Goal: Transaction & Acquisition: Purchase product/service

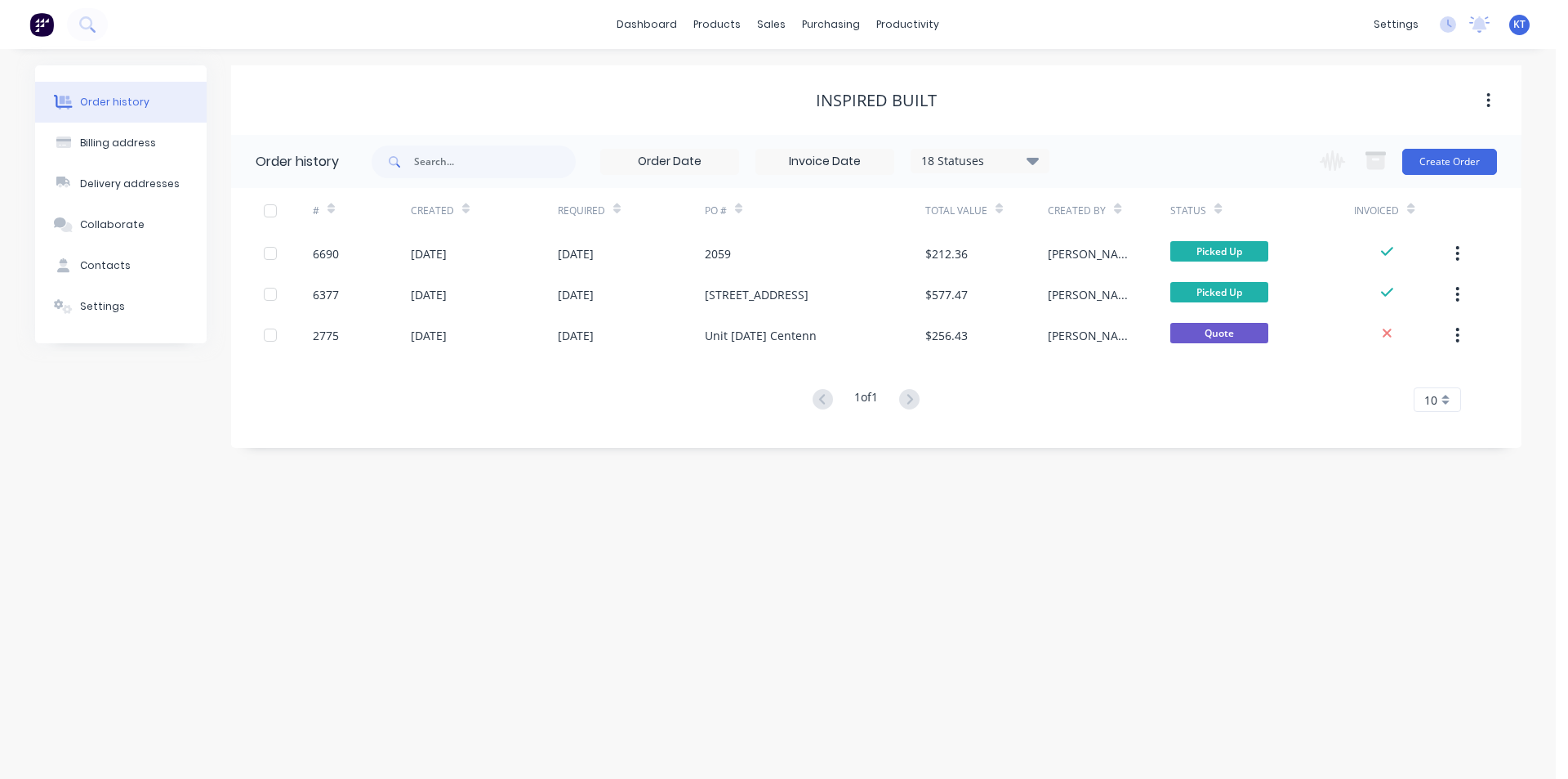
drag, startPoint x: 780, startPoint y: 517, endPoint x: 757, endPoint y: 525, distance: 24.4
click at [780, 517] on div "Order history Billing address Delivery addresses Collaborate Contacts Settings …" at bounding box center [778, 414] width 1556 height 730
click at [807, 84] on div "Sales Orders" at bounding box center [833, 78] width 67 height 14
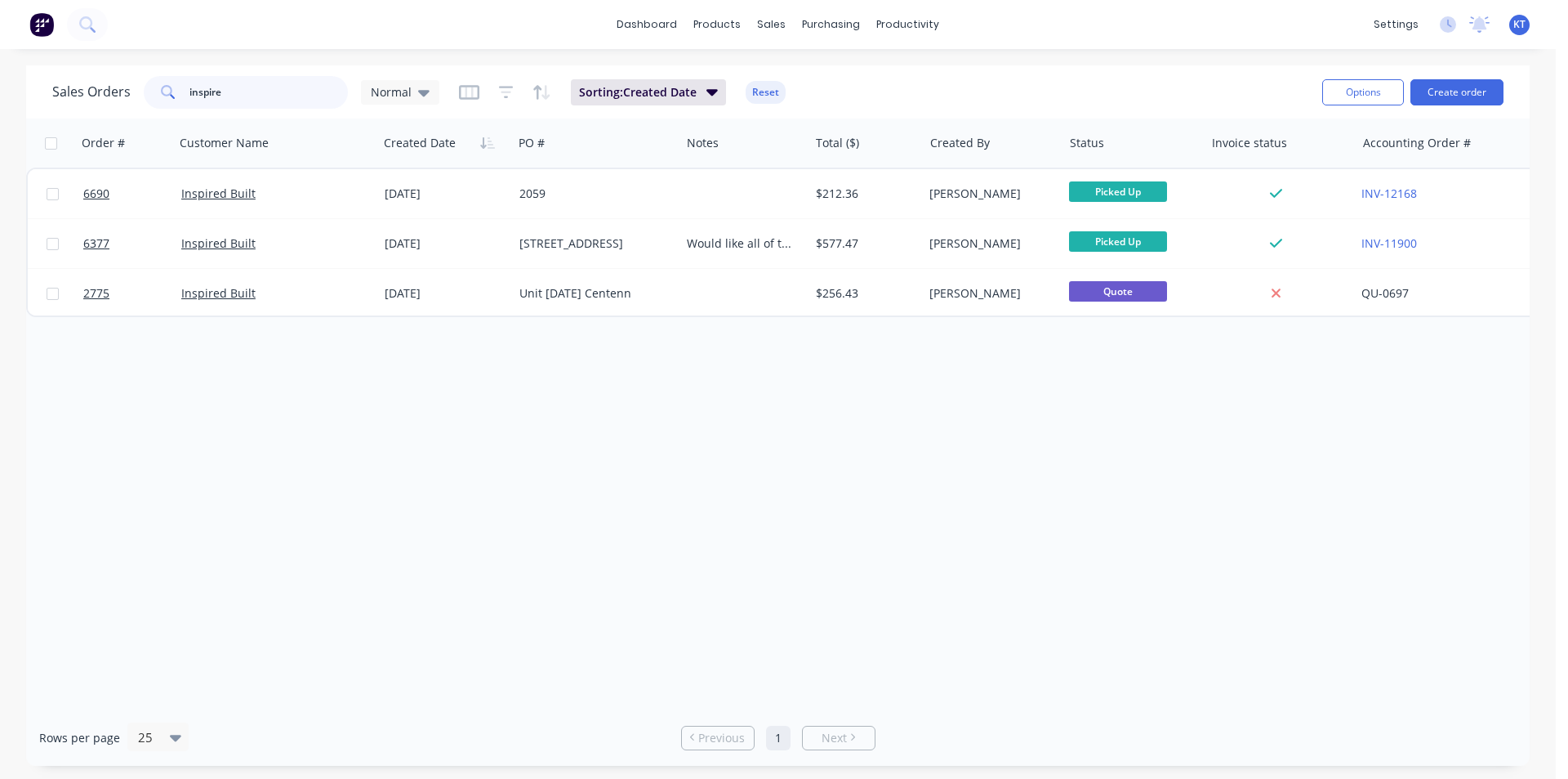
drag, startPoint x: 244, startPoint y: 98, endPoint x: 149, endPoint y: 93, distance: 95.1
click at [149, 93] on div "inspire" at bounding box center [246, 92] width 204 height 33
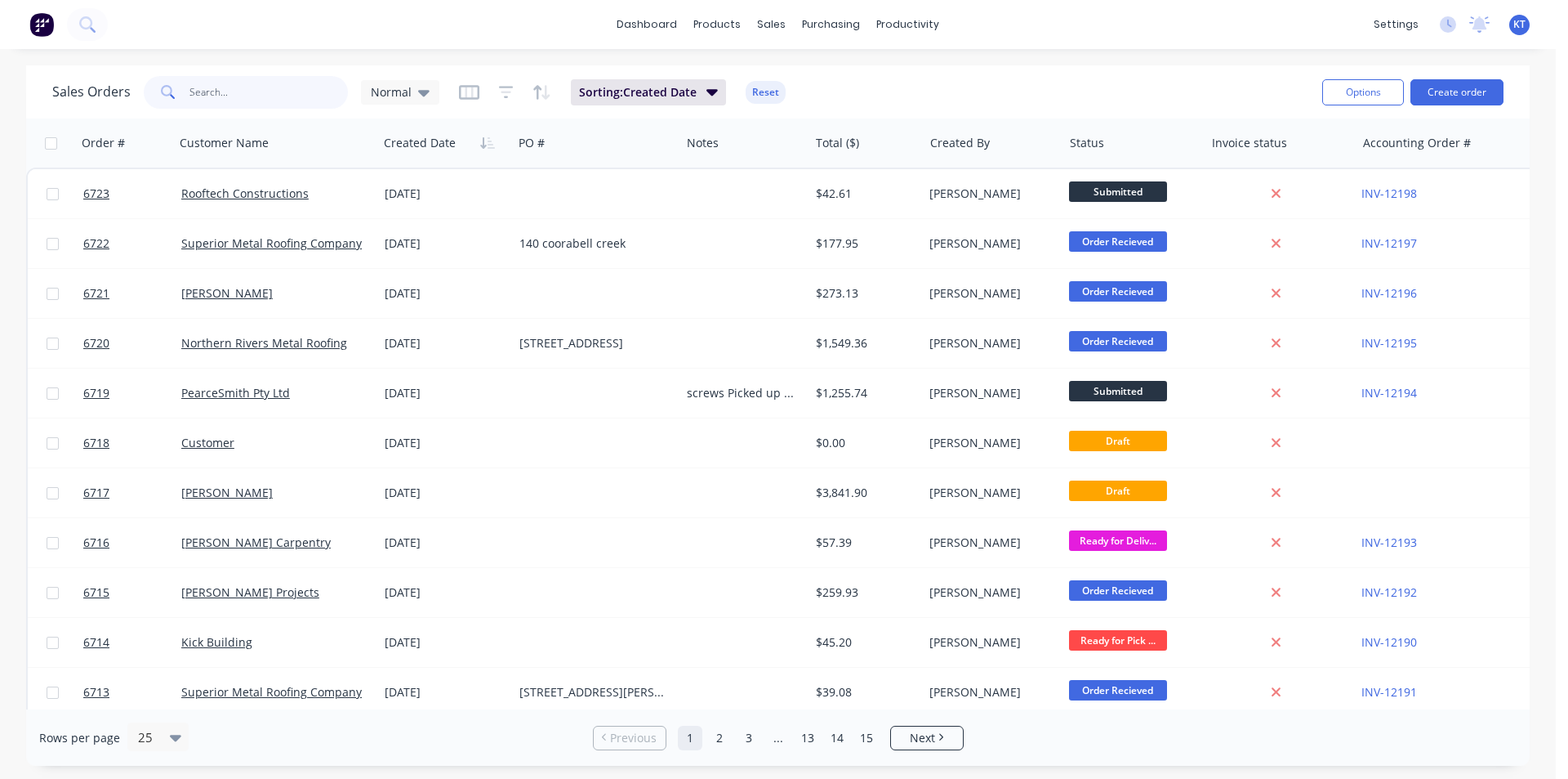
click at [232, 85] on input "text" at bounding box center [269, 92] width 160 height 33
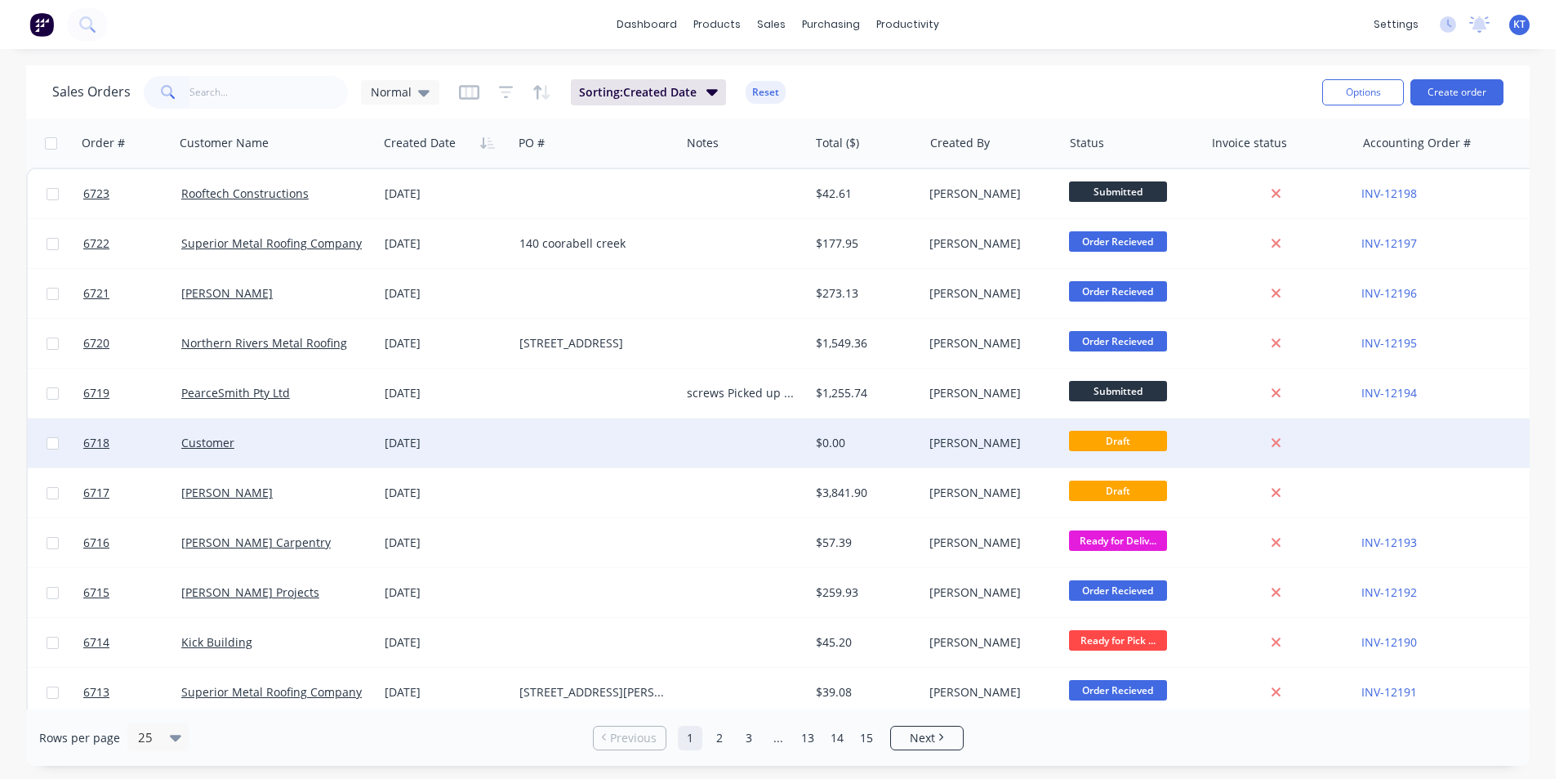
click at [264, 445] on div "Customer" at bounding box center [272, 442] width 181 height 16
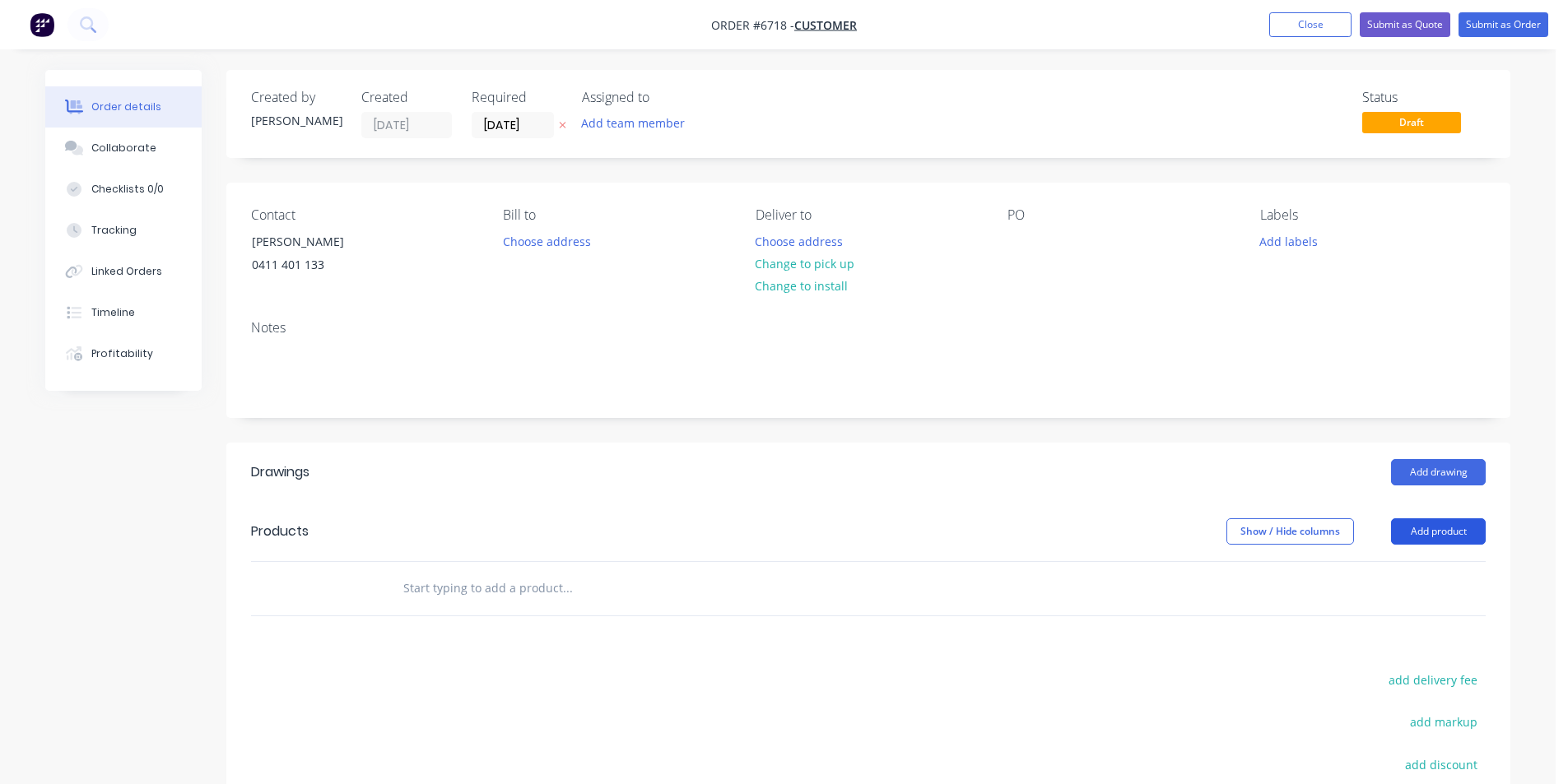
click at [1441, 529] on button "Add product" at bounding box center [1438, 530] width 95 height 26
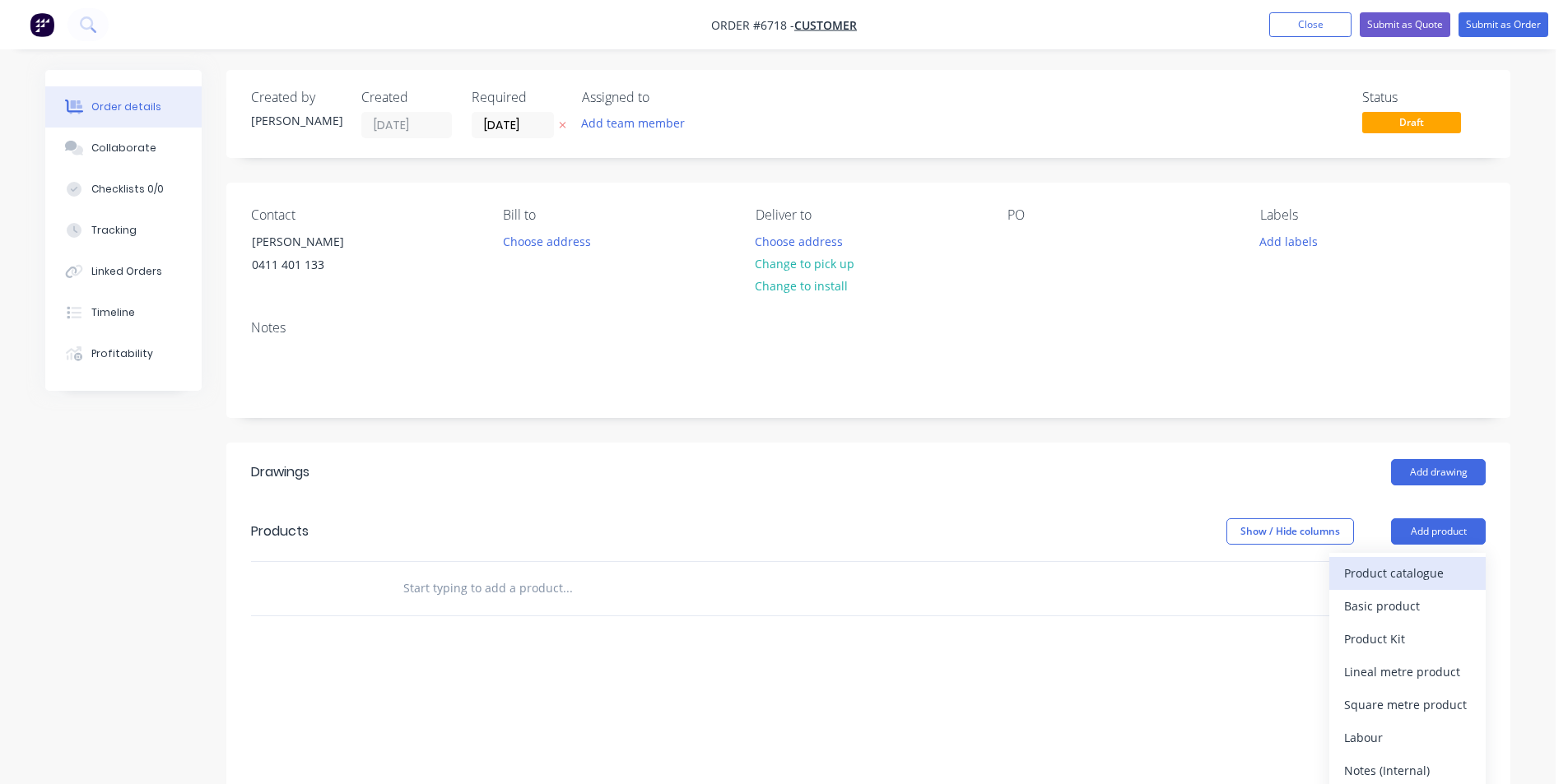
click at [1441, 571] on div "Product catalogue" at bounding box center [1406, 572] width 127 height 24
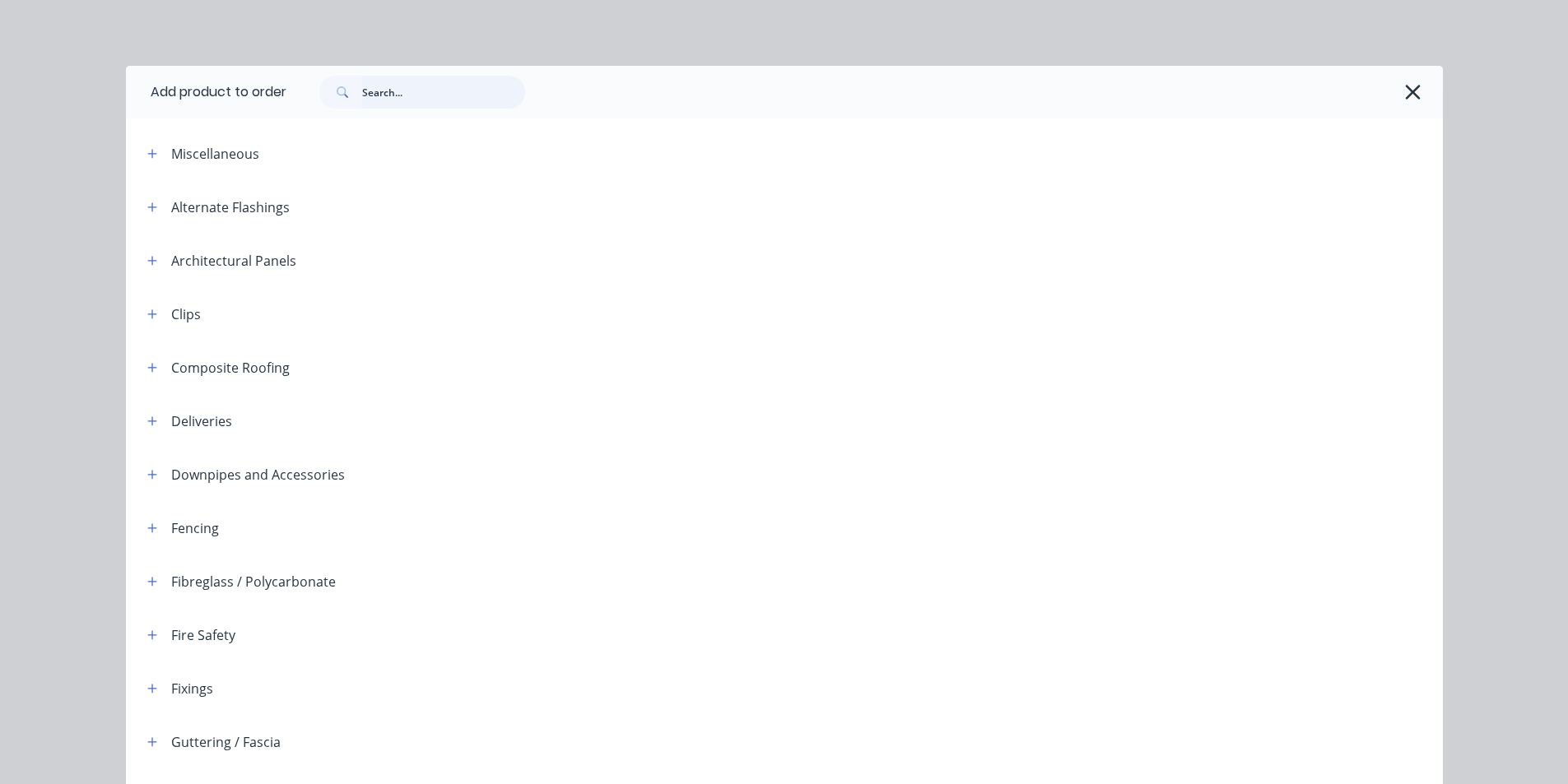
click at [385, 95] on input "text" at bounding box center [444, 92] width 163 height 33
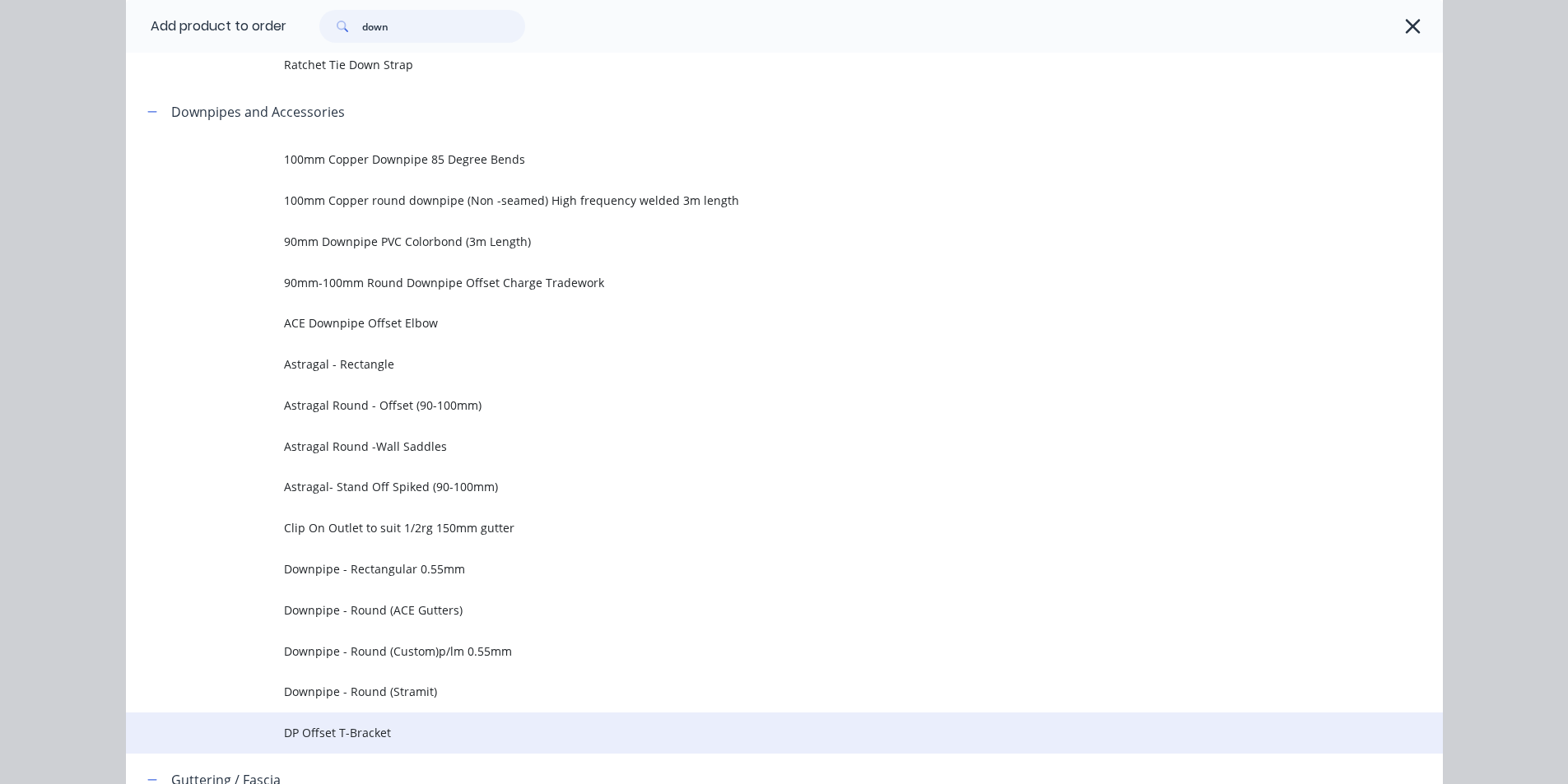
scroll to position [165, 0]
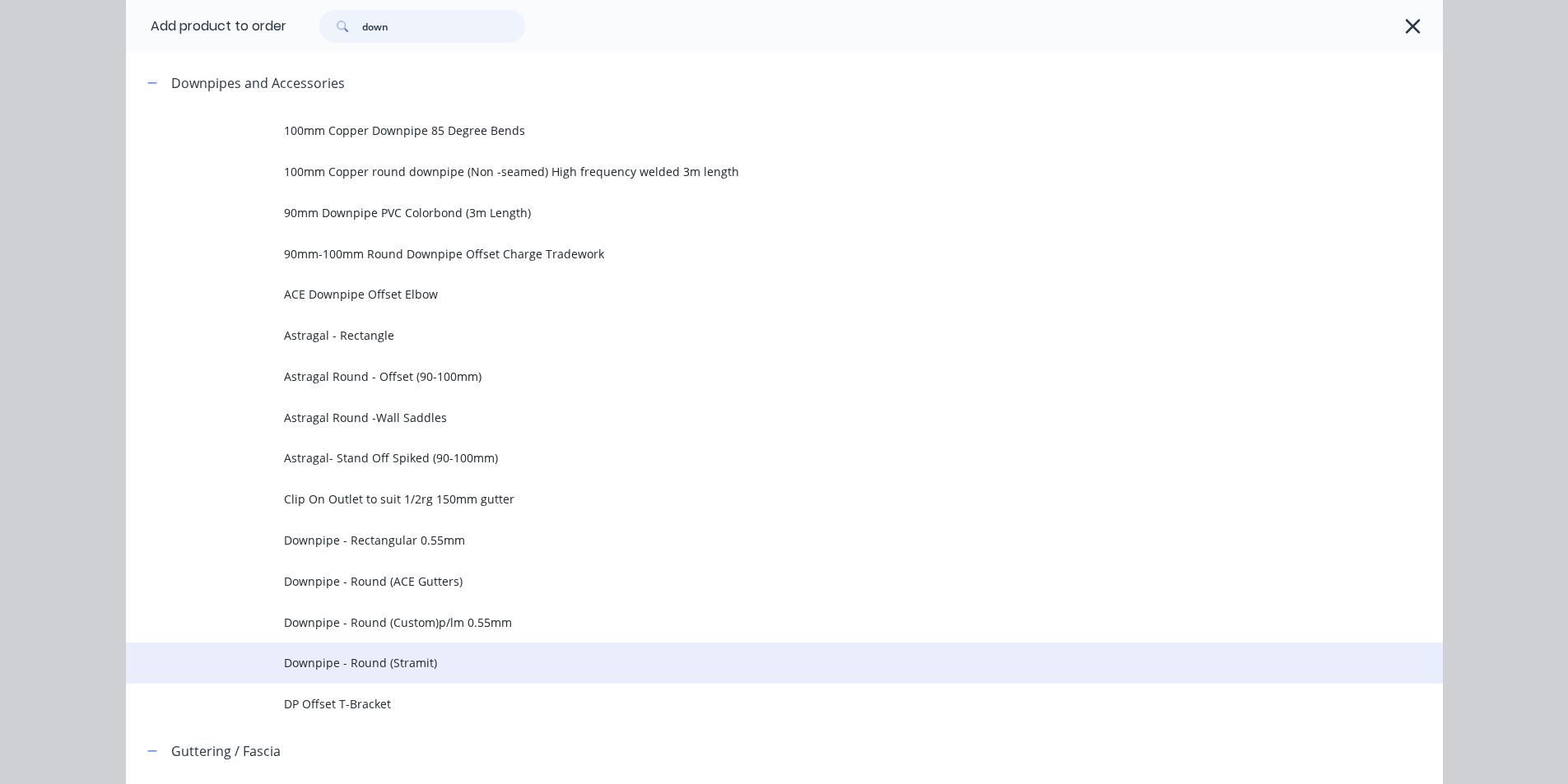
type input "down"
click at [381, 664] on span "Downpipe - Round (Stramit)" at bounding box center [747, 662] width 927 height 17
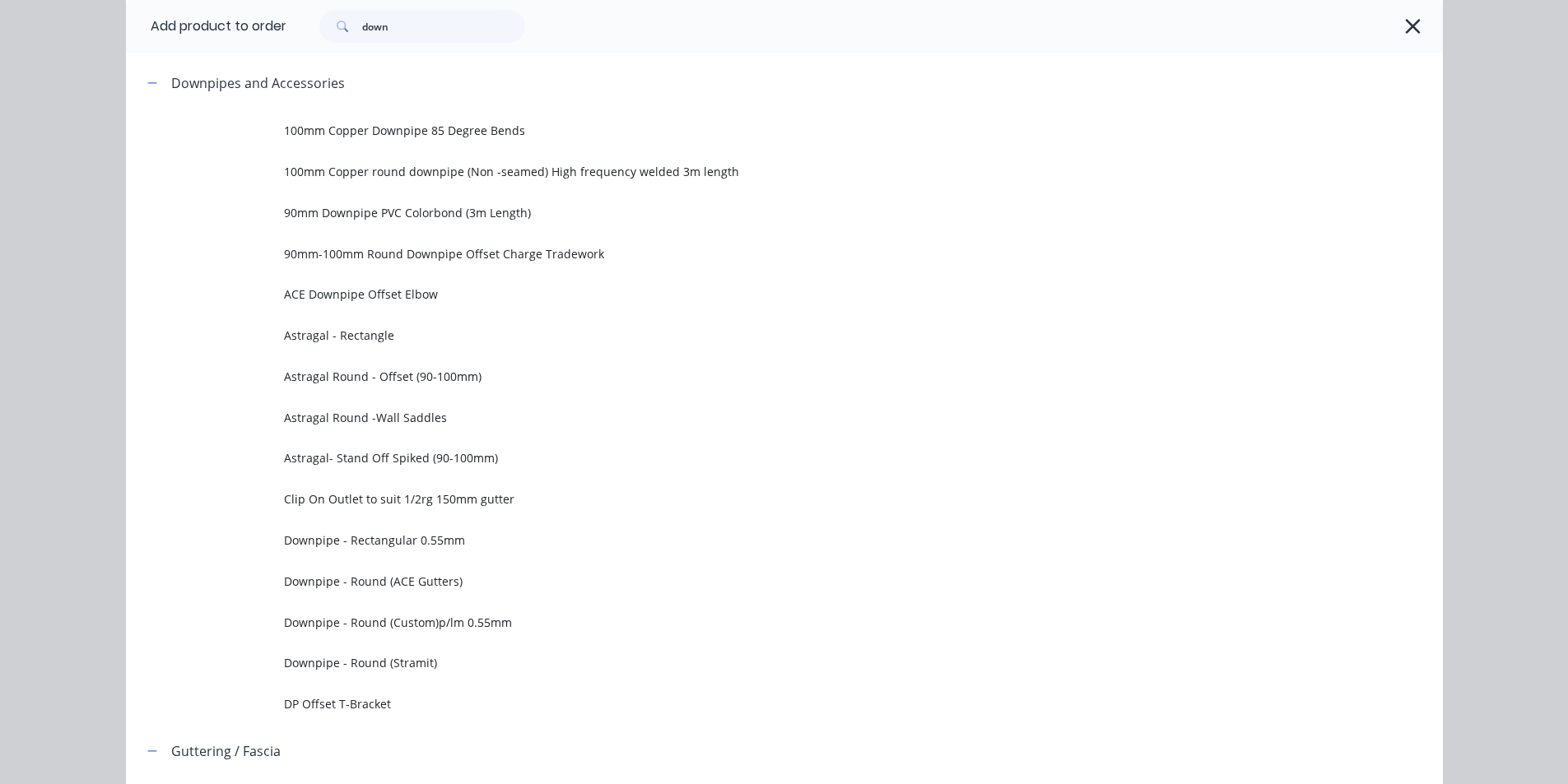
scroll to position [0, 0]
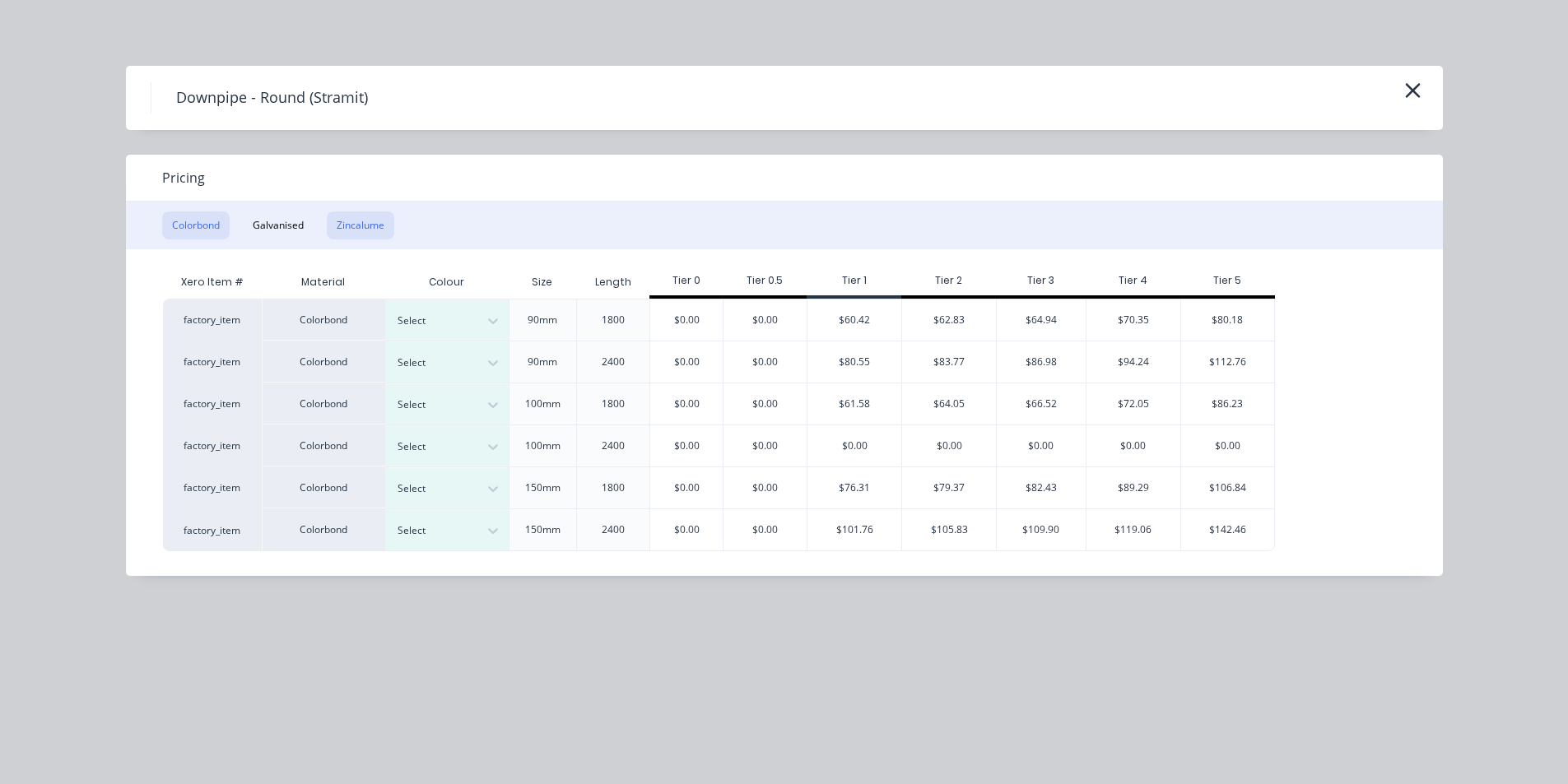
click at [356, 223] on button "Zincalume" at bounding box center [360, 225] width 68 height 28
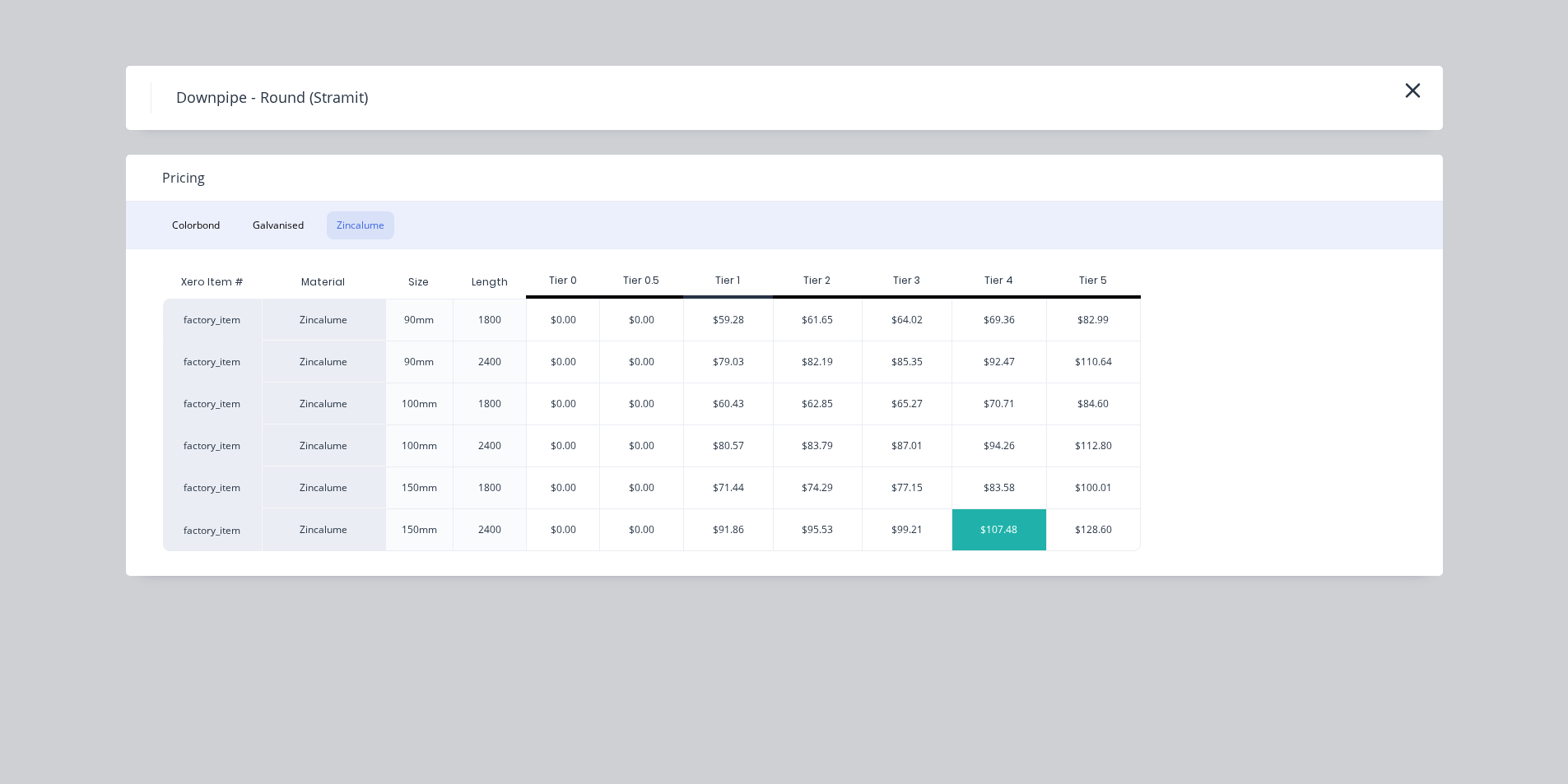
click at [1004, 528] on div "$107.48" at bounding box center [999, 529] width 94 height 41
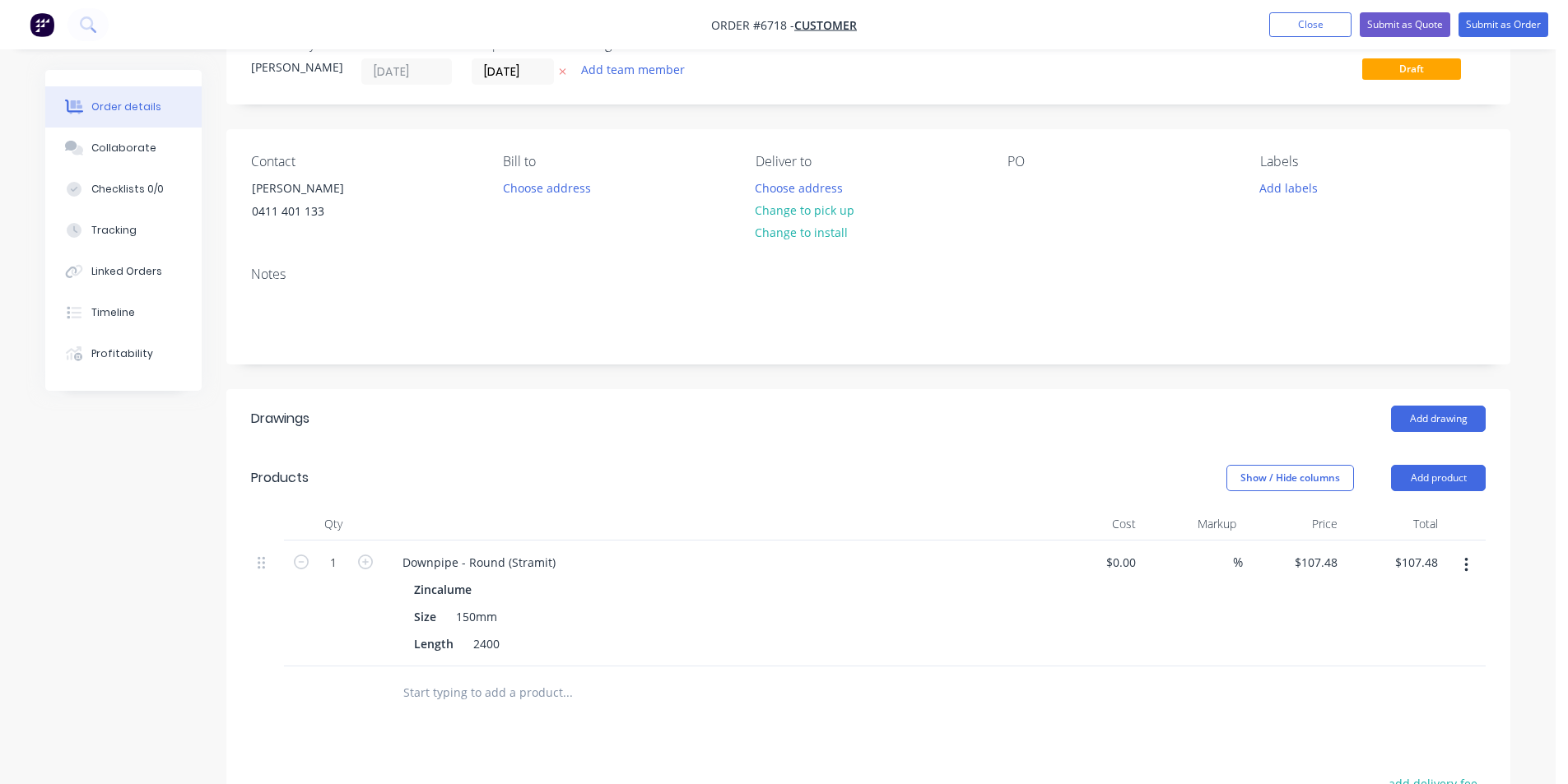
scroll to position [82, 0]
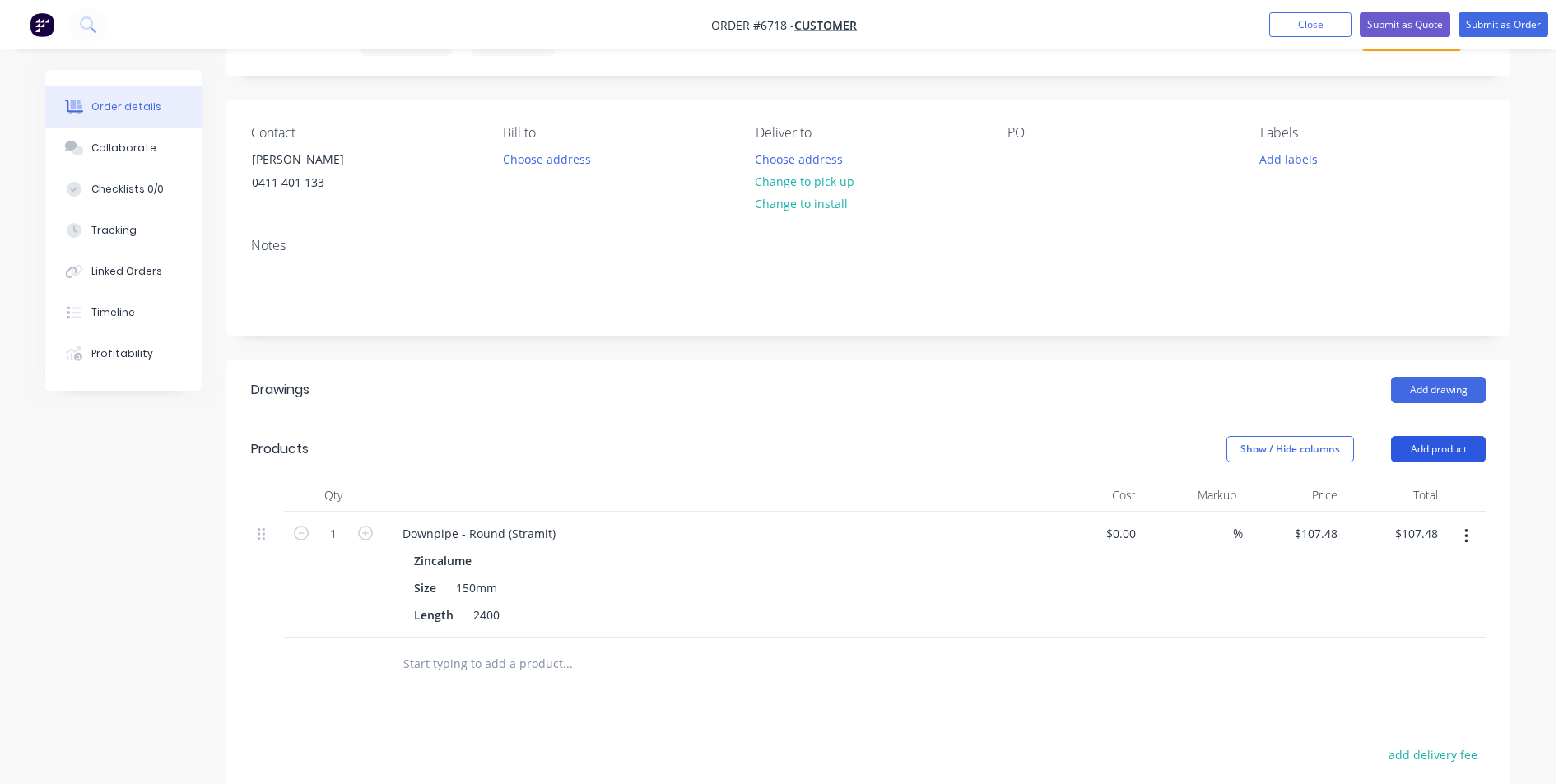
click at [1453, 452] on button "Add product" at bounding box center [1438, 448] width 95 height 26
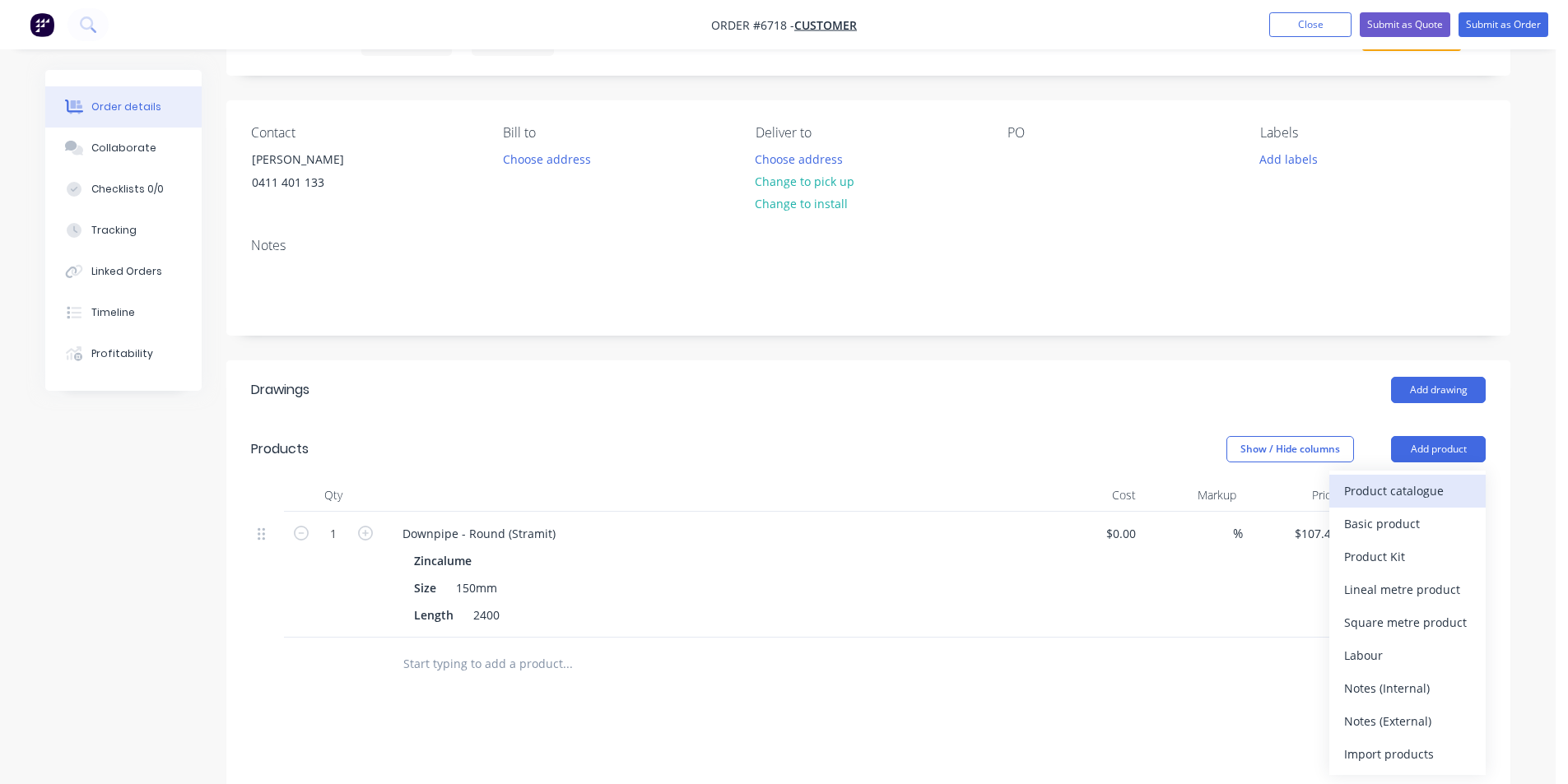
click at [1433, 491] on div "Product catalogue" at bounding box center [1406, 490] width 127 height 24
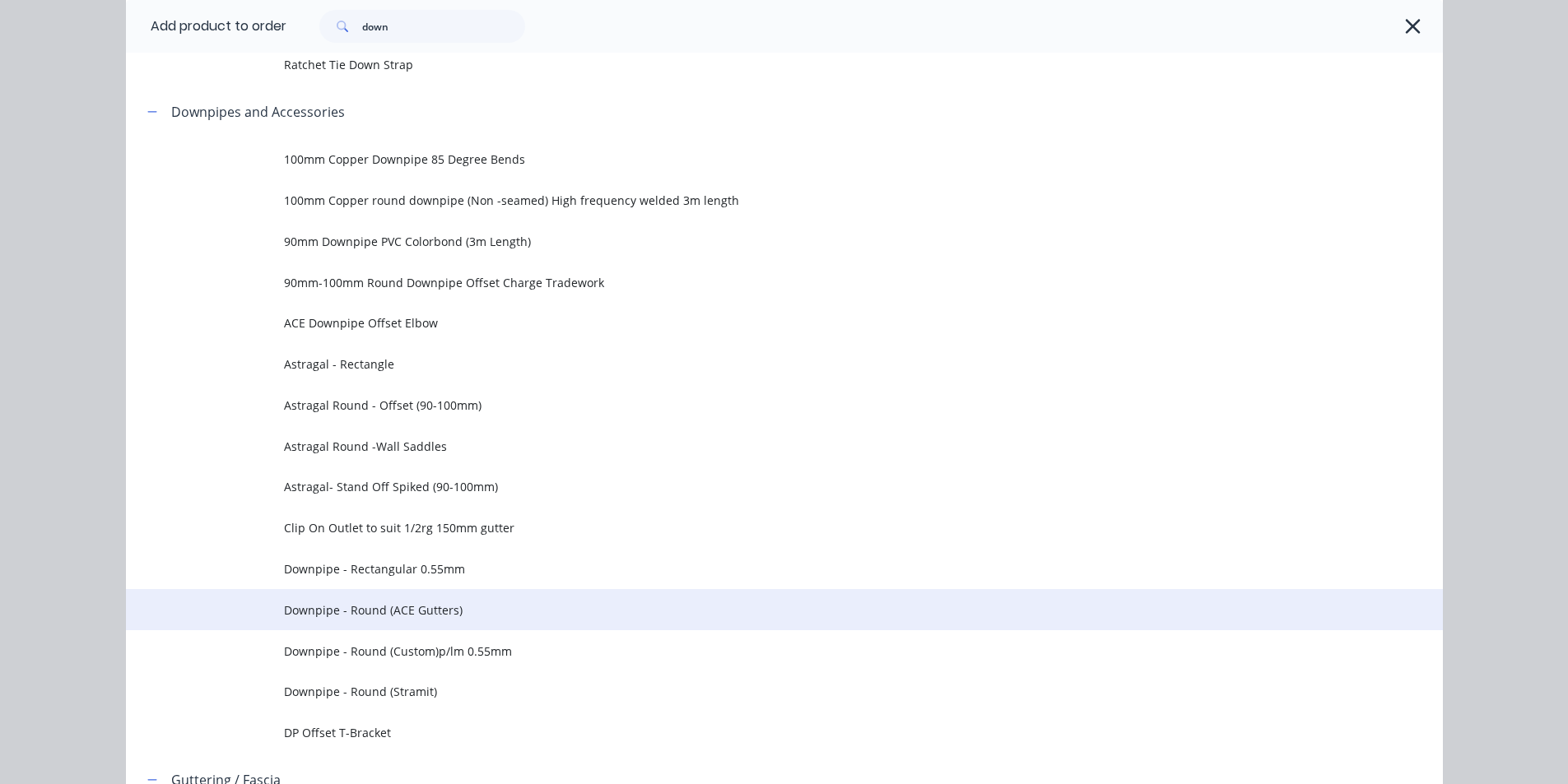
scroll to position [165, 0]
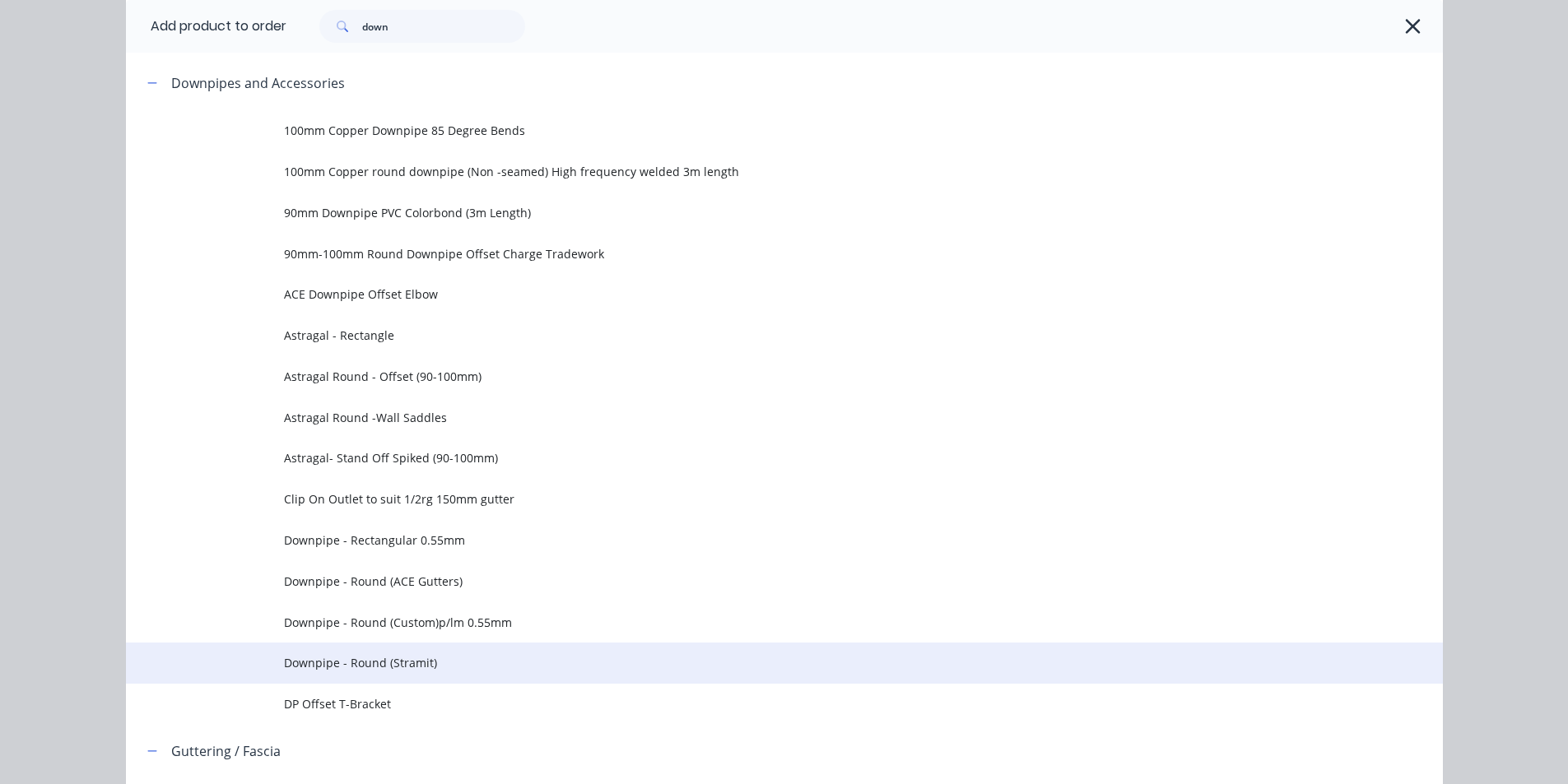
click at [414, 665] on span "Downpipe - Round (Stramit)" at bounding box center [747, 662] width 927 height 17
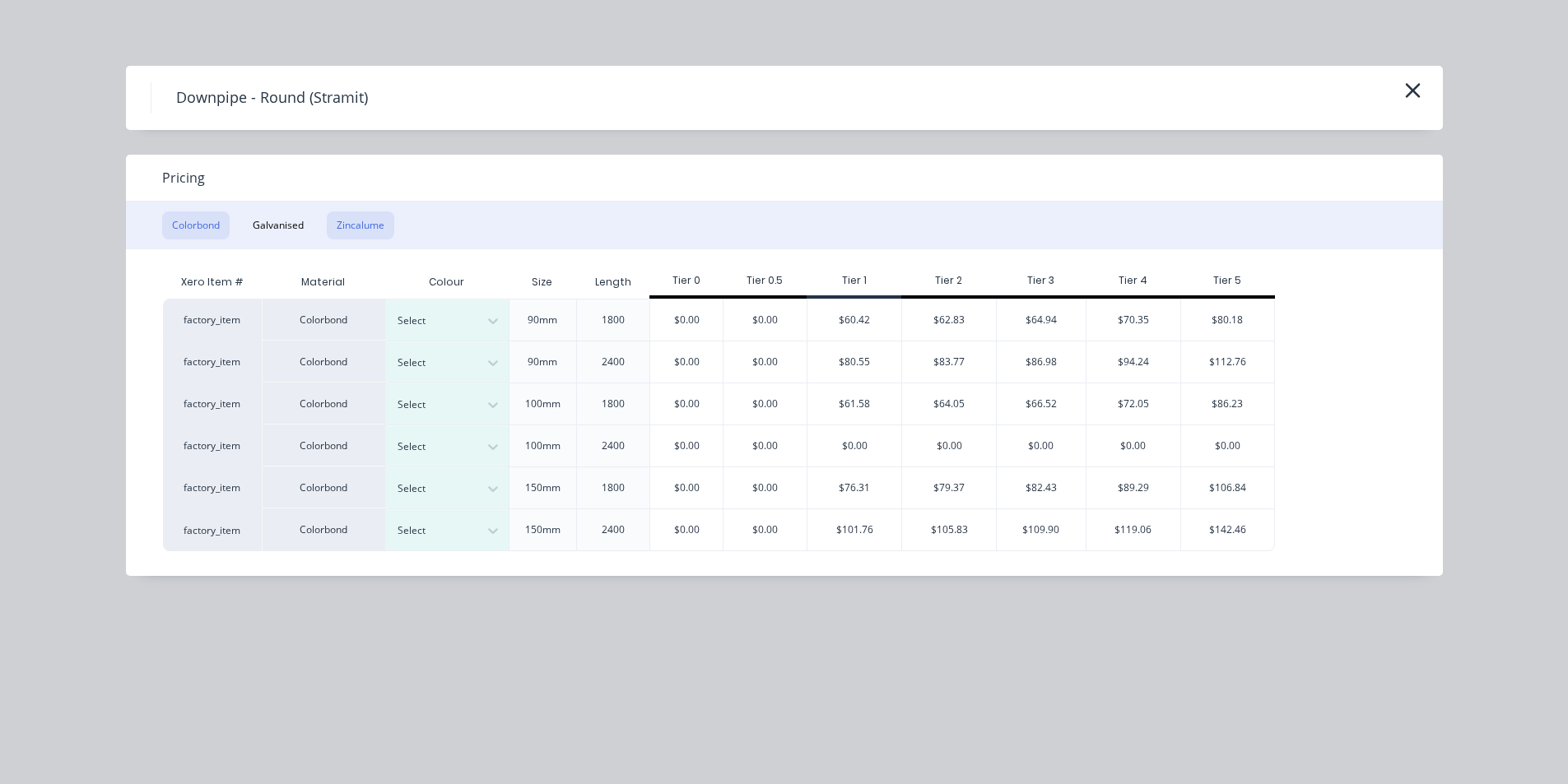
click at [385, 222] on button "Zincalume" at bounding box center [360, 225] width 68 height 28
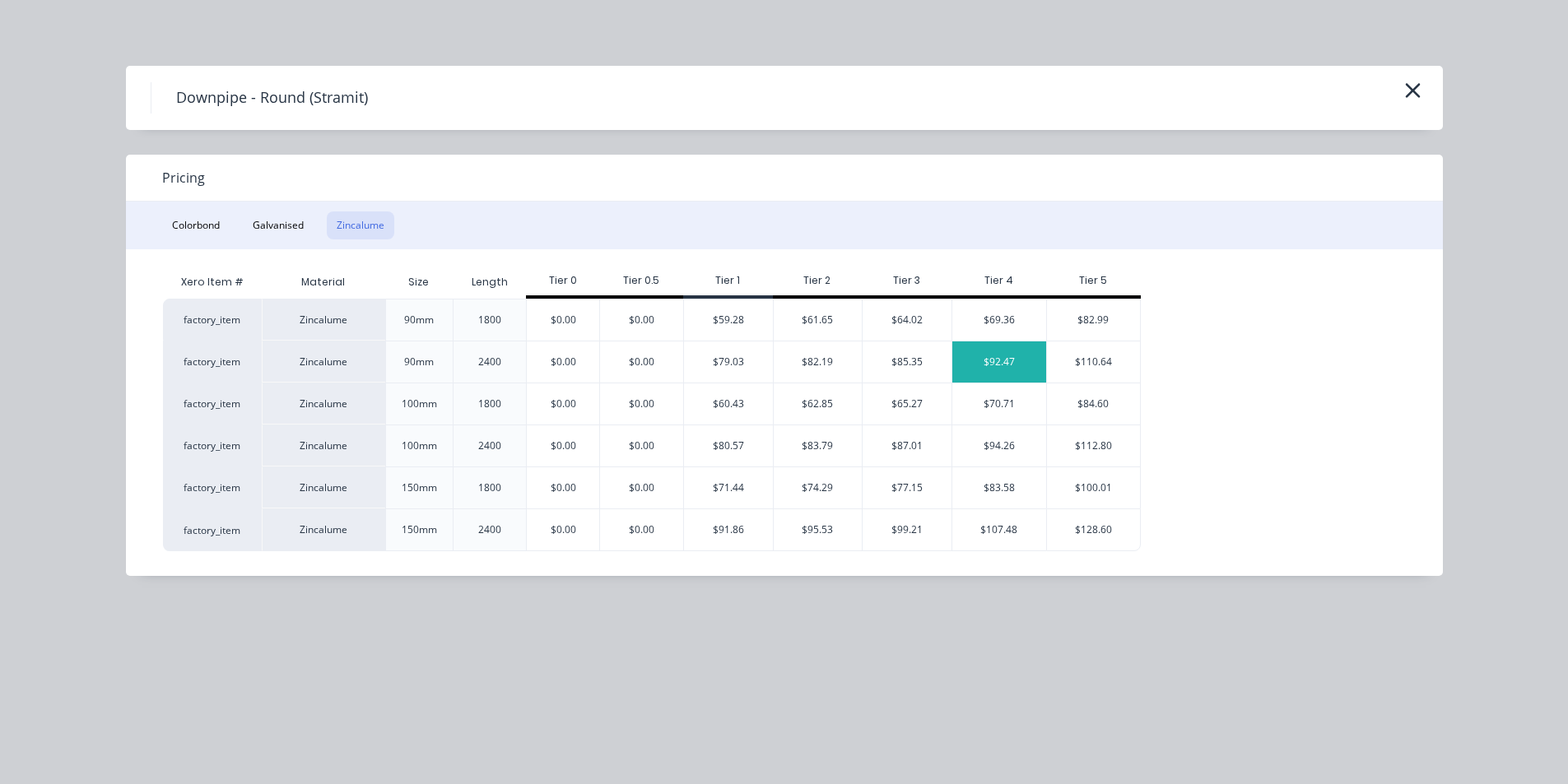
click at [1016, 352] on div "$92.47" at bounding box center [999, 362] width 94 height 41
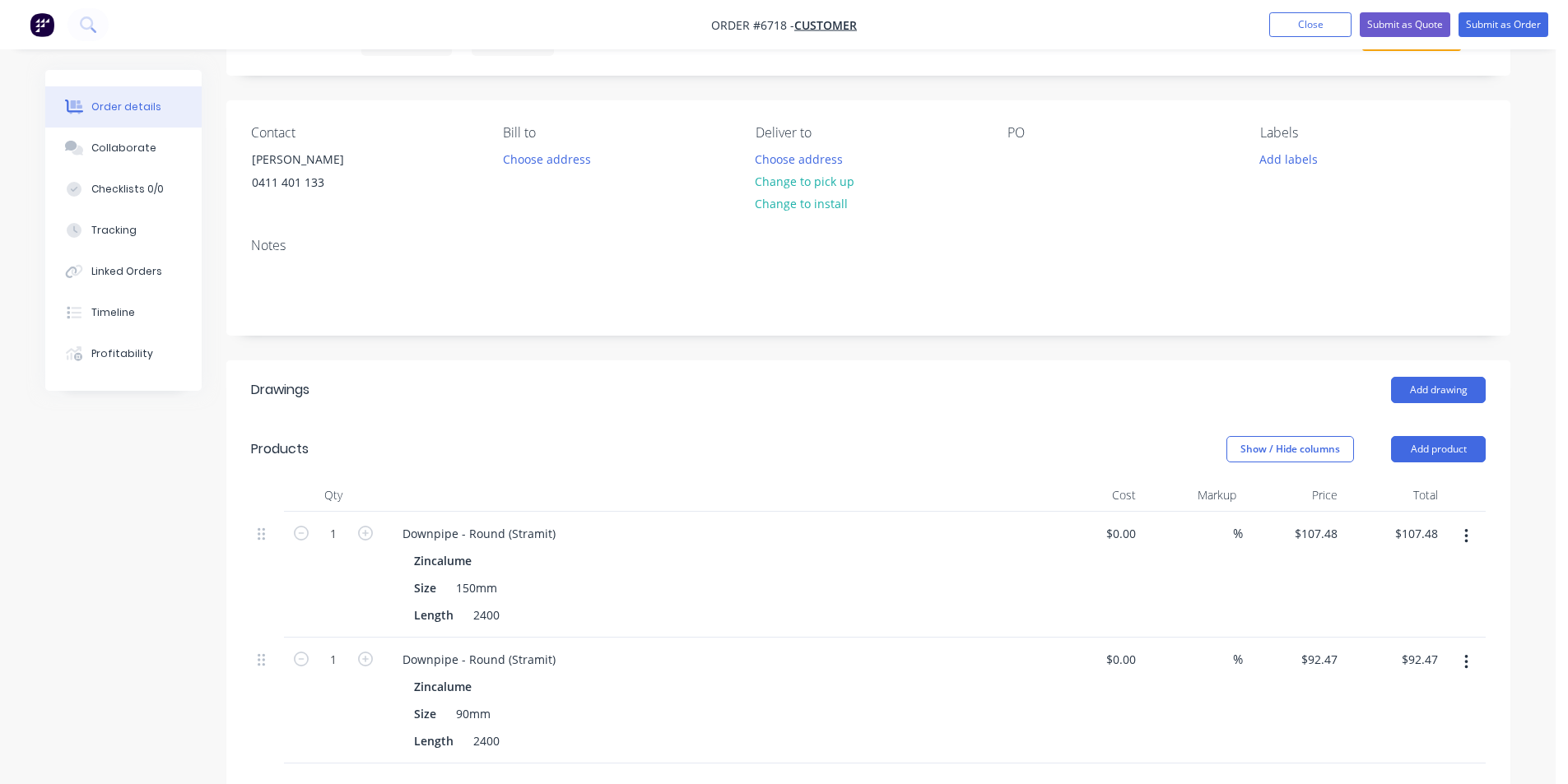
click at [1467, 528] on icon "button" at bounding box center [1465, 536] width 4 height 18
click at [1390, 680] on div "Delete" at bounding box center [1406, 678] width 127 height 24
click at [345, 531] on input "1" at bounding box center [333, 533] width 43 height 24
